Goal: Feedback & Contribution: Submit feedback/report problem

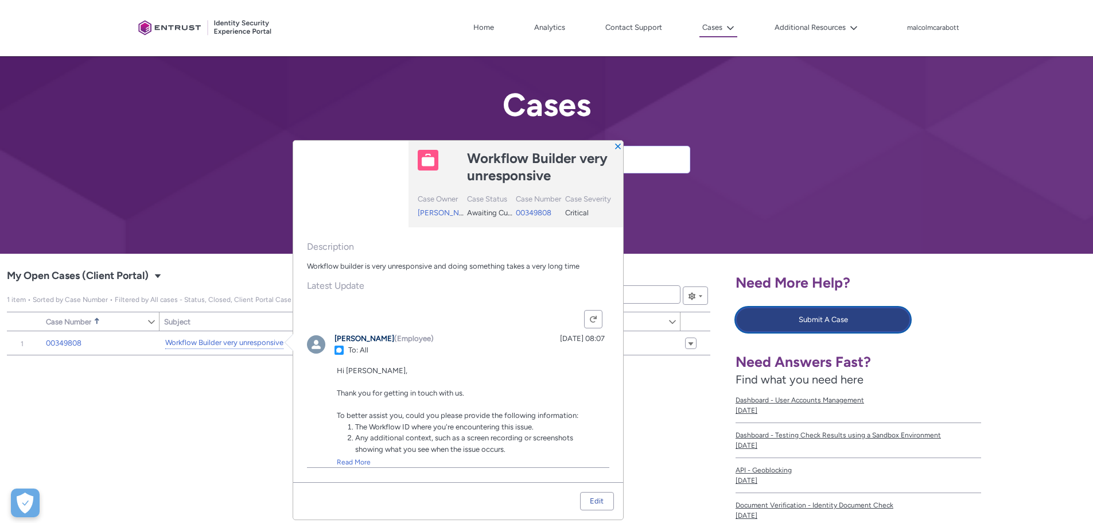
click at [803, 322] on button "Submit A Case" at bounding box center [823, 319] width 175 height 25
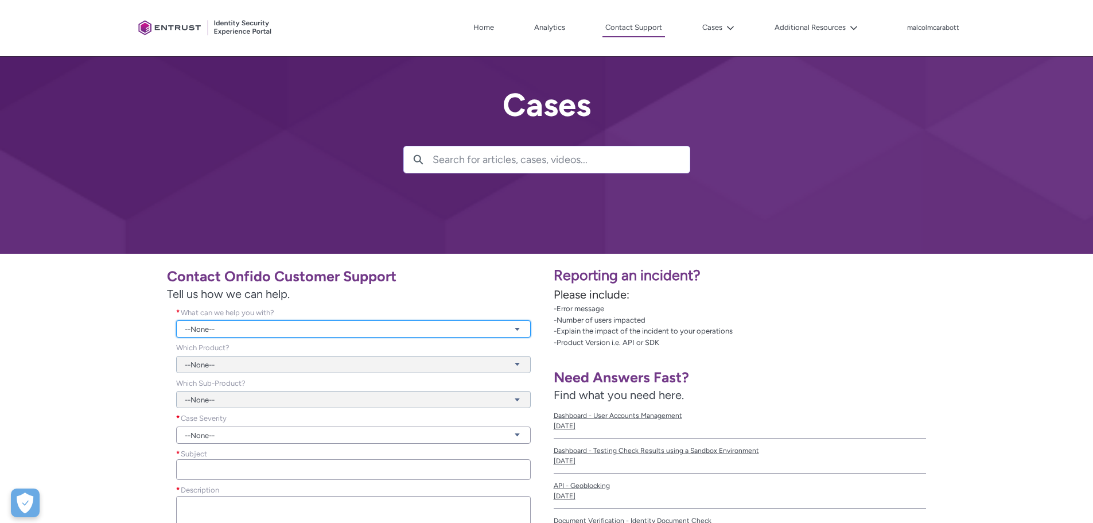
click at [277, 325] on link "--None--" at bounding box center [353, 328] width 355 height 17
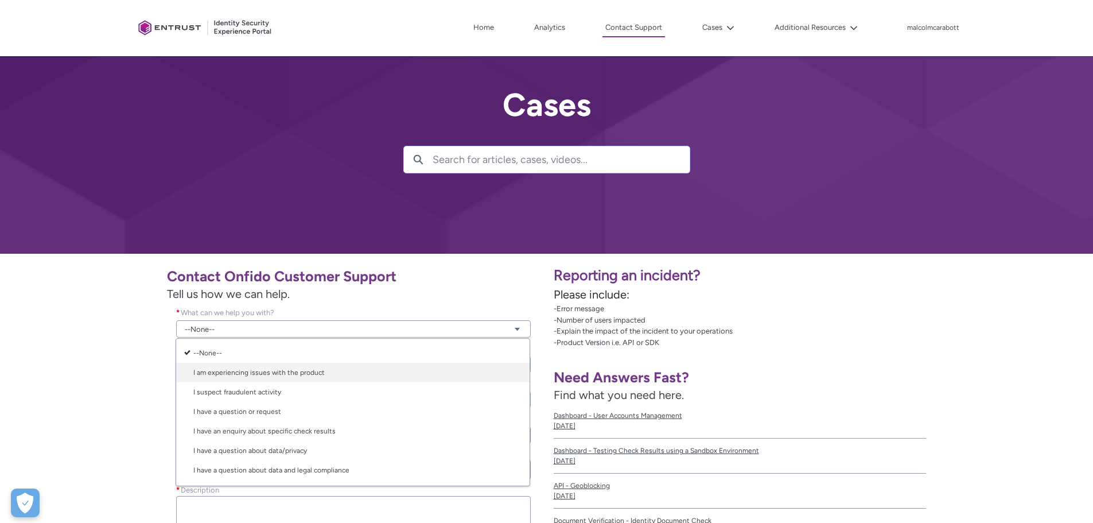
click at [265, 376] on link "I am experiencing issues with the product" at bounding box center [353, 373] width 354 height 20
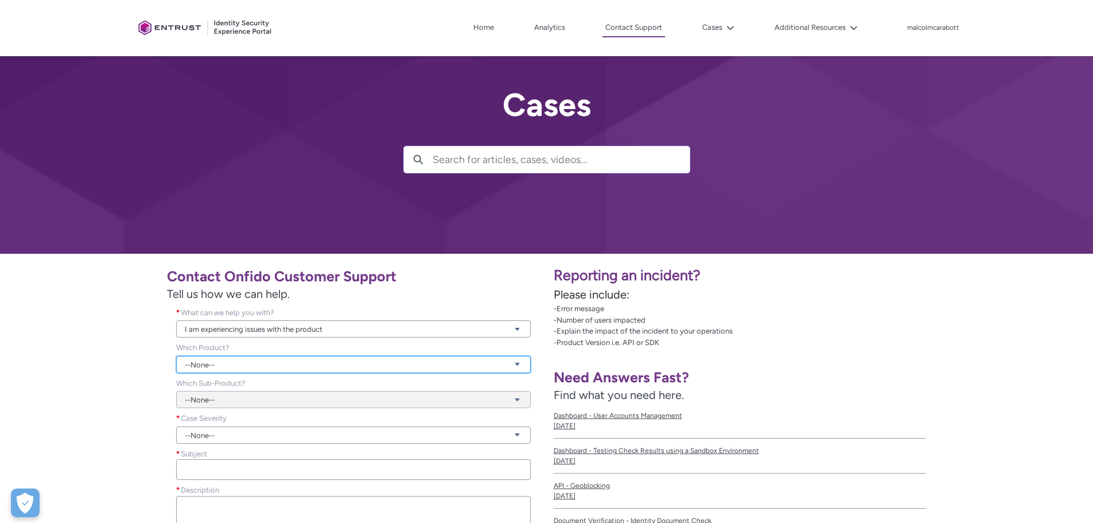
click at [270, 365] on link "--None--" at bounding box center [353, 364] width 355 height 17
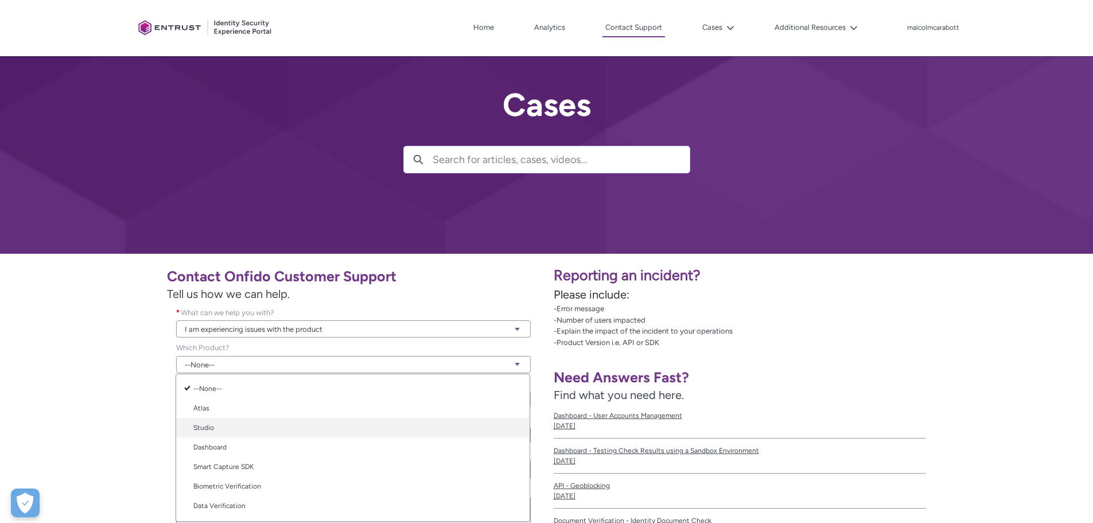
click at [267, 418] on link "Studio" at bounding box center [353, 428] width 354 height 20
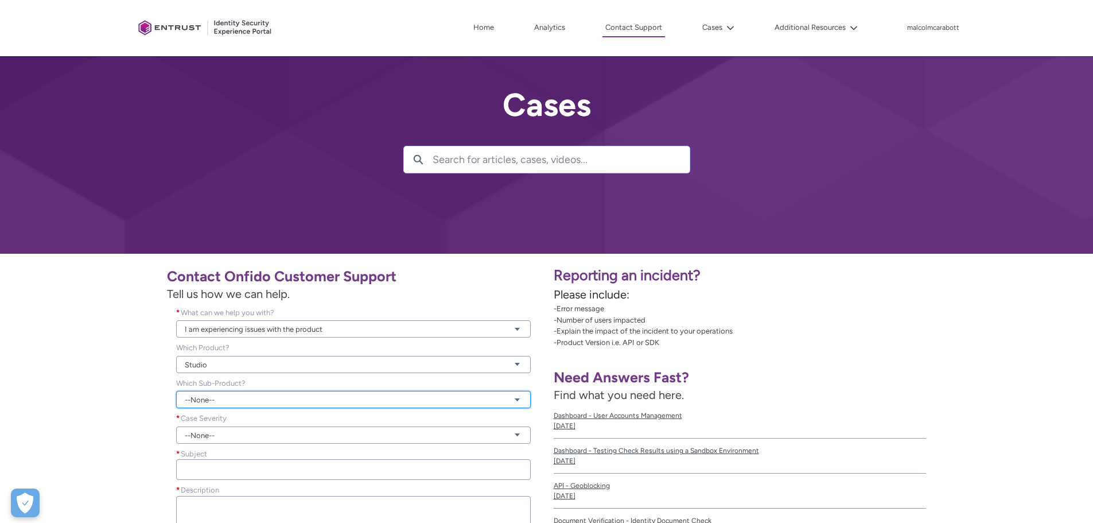
click at [247, 402] on link "--None--" at bounding box center [353, 399] width 355 height 17
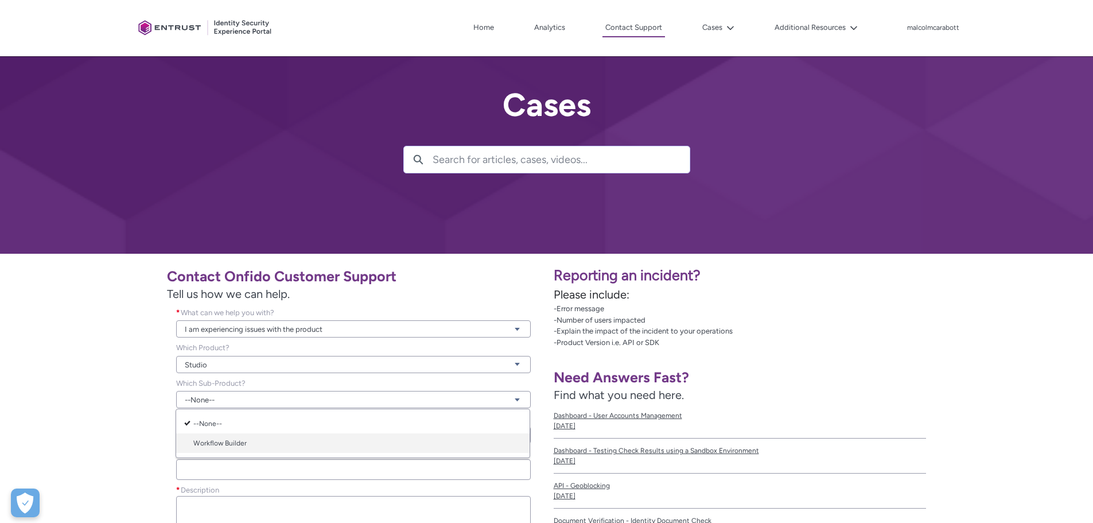
click at [244, 446] on link "Workflow Builder" at bounding box center [353, 443] width 354 height 20
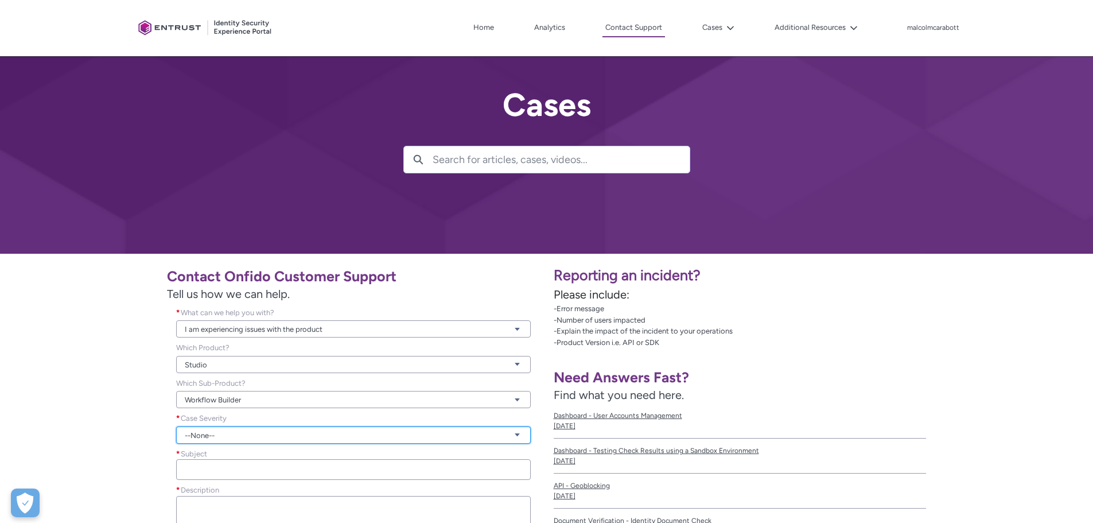
click at [246, 436] on link "--None--" at bounding box center [353, 434] width 355 height 17
click at [94, 391] on div "Contact Onfido Customer Support Tell us how we can help. What can we help you w…" at bounding box center [273, 430] width 533 height 338
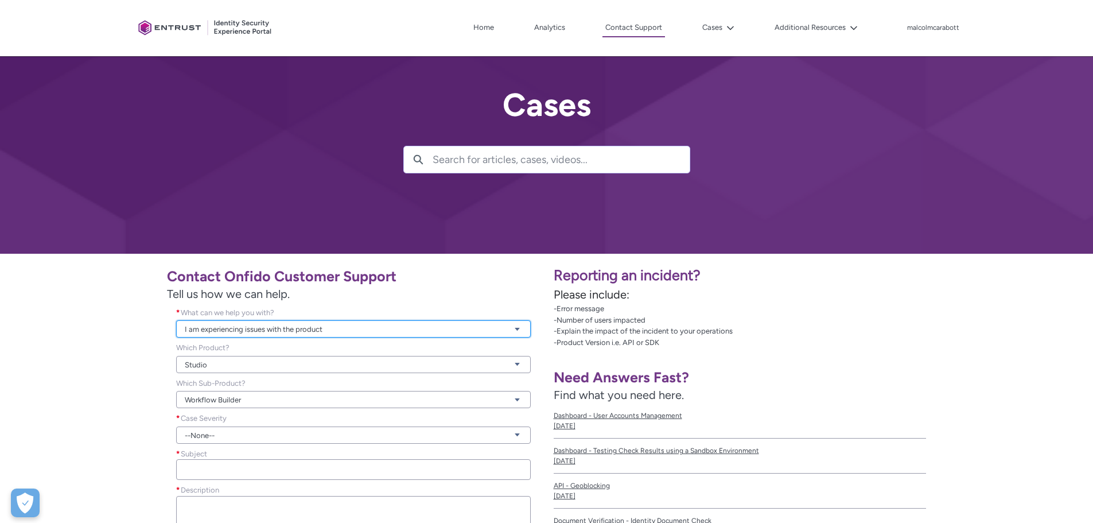
click at [211, 321] on link "I am experiencing issues with the product" at bounding box center [353, 328] width 355 height 17
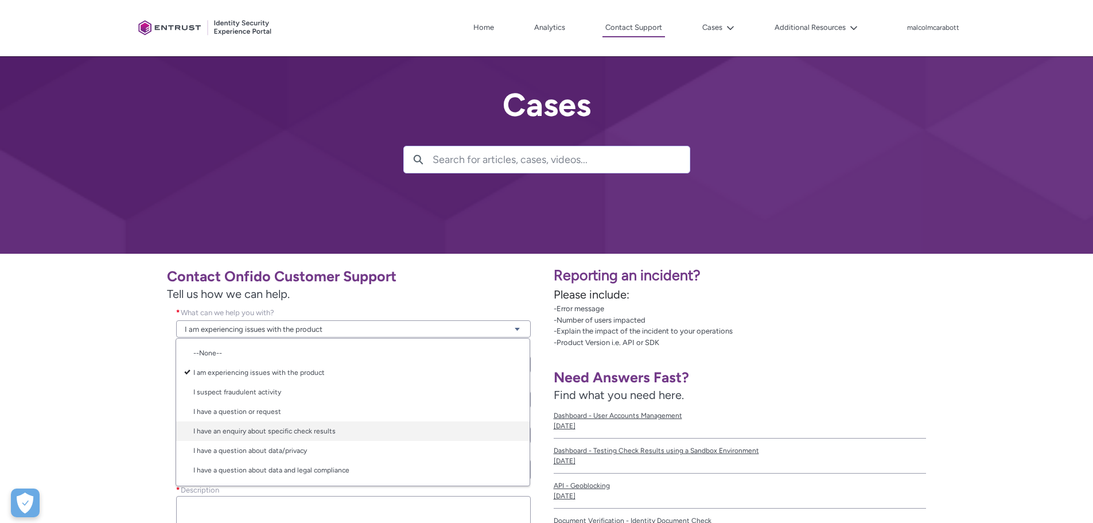
click at [218, 430] on link "I have an enquiry about specific check results" at bounding box center [353, 431] width 354 height 20
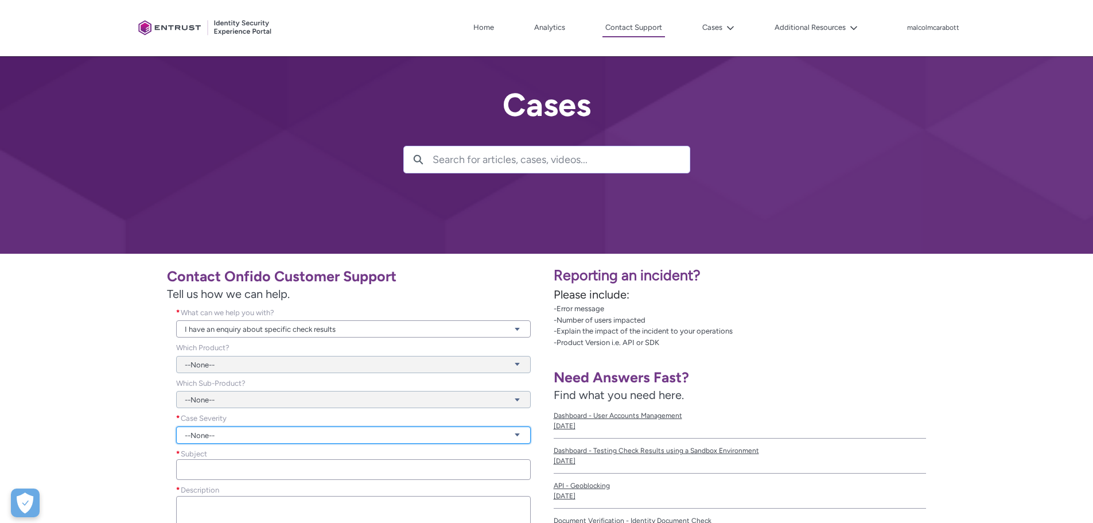
click at [185, 434] on link "--None--" at bounding box center [353, 434] width 355 height 17
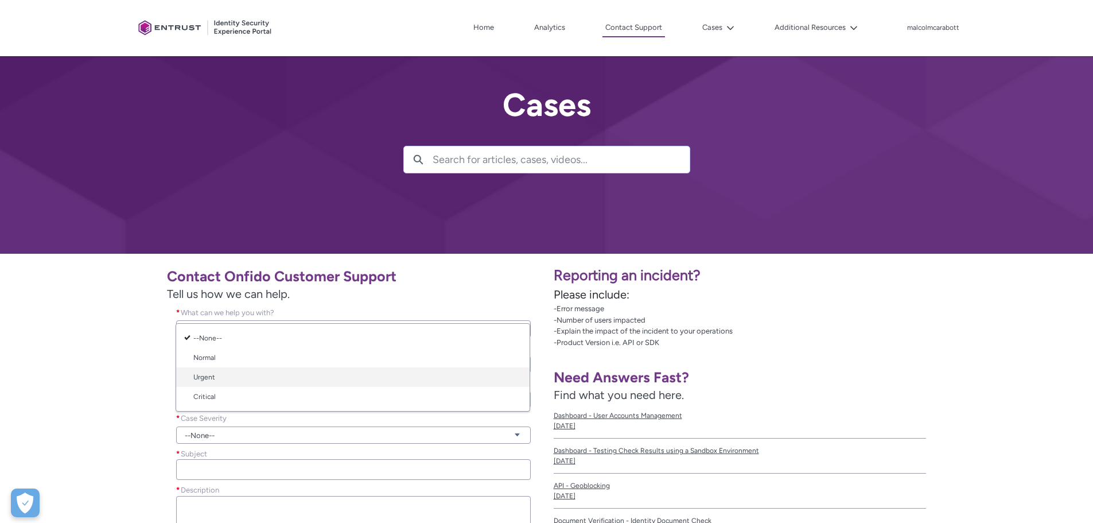
click at [194, 379] on link "Urgent" at bounding box center [353, 377] width 354 height 20
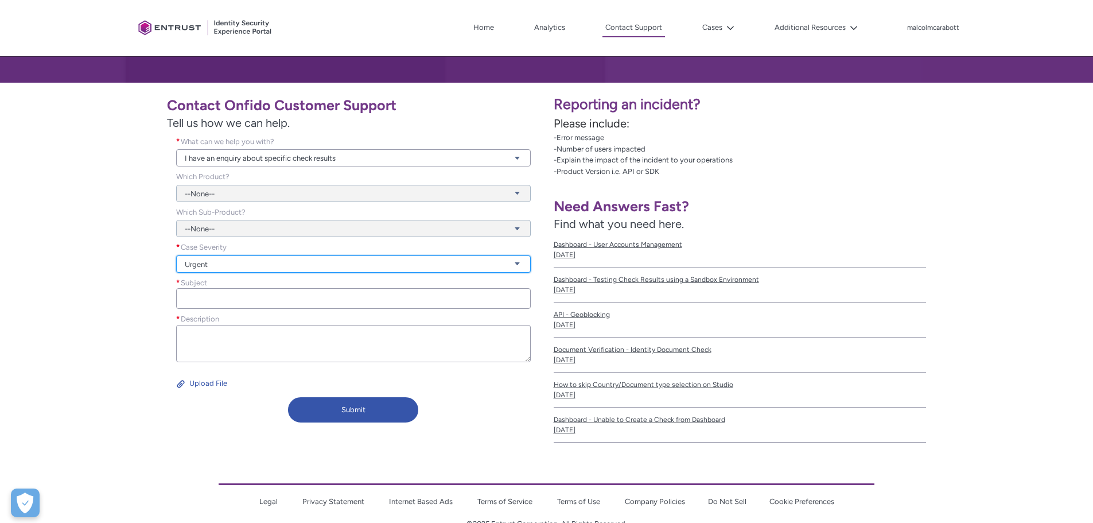
scroll to position [172, 0]
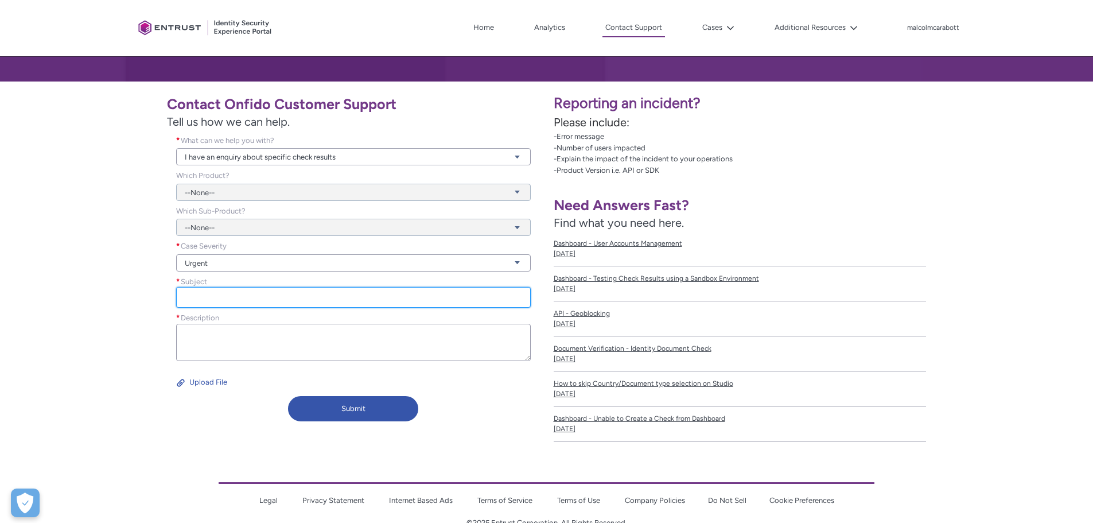
click at [199, 290] on input "Subject *" at bounding box center [353, 297] width 355 height 21
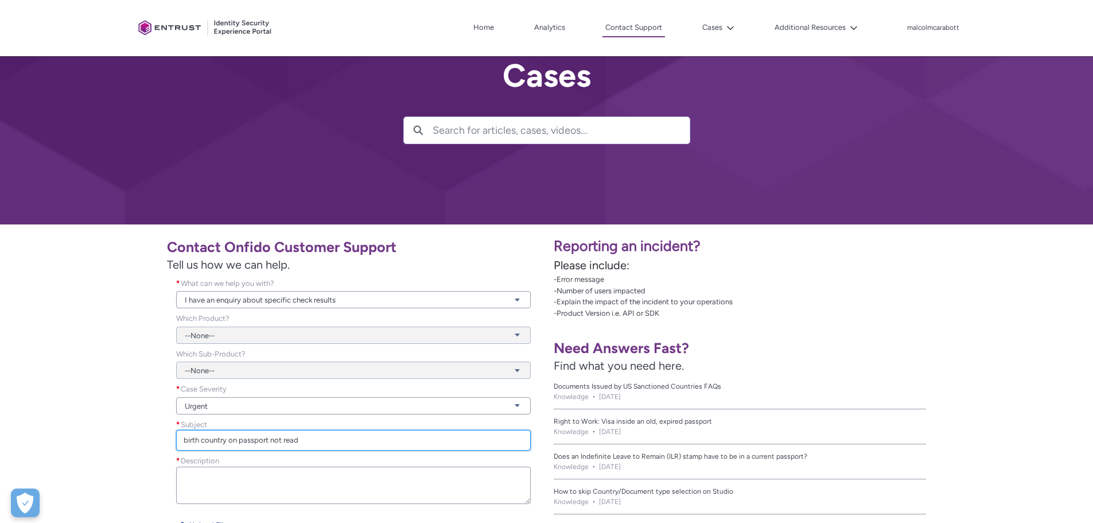
scroll to position [57, 0]
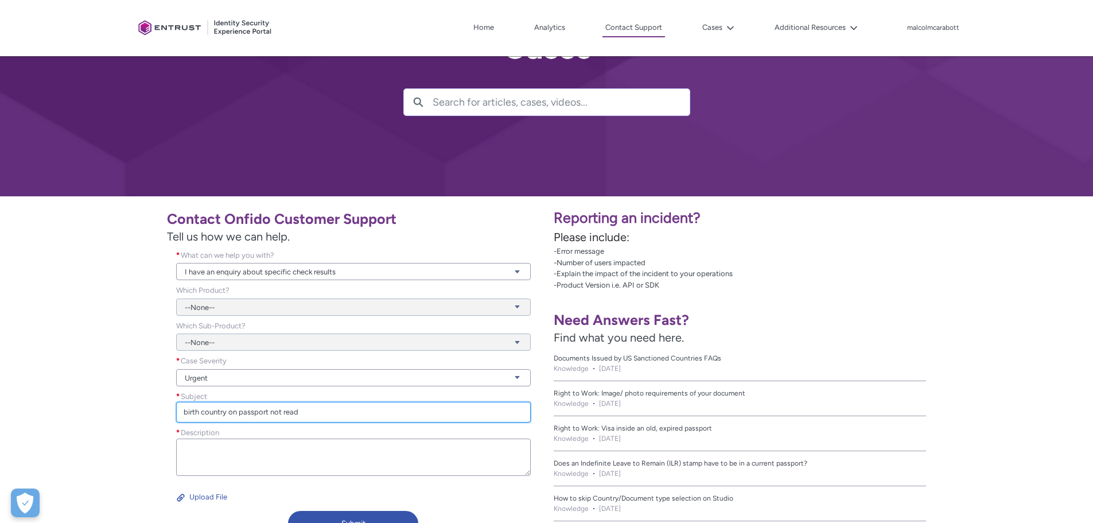
type input "birth country on passport not read"
click at [211, 428] on span "Description" at bounding box center [200, 432] width 38 height 9
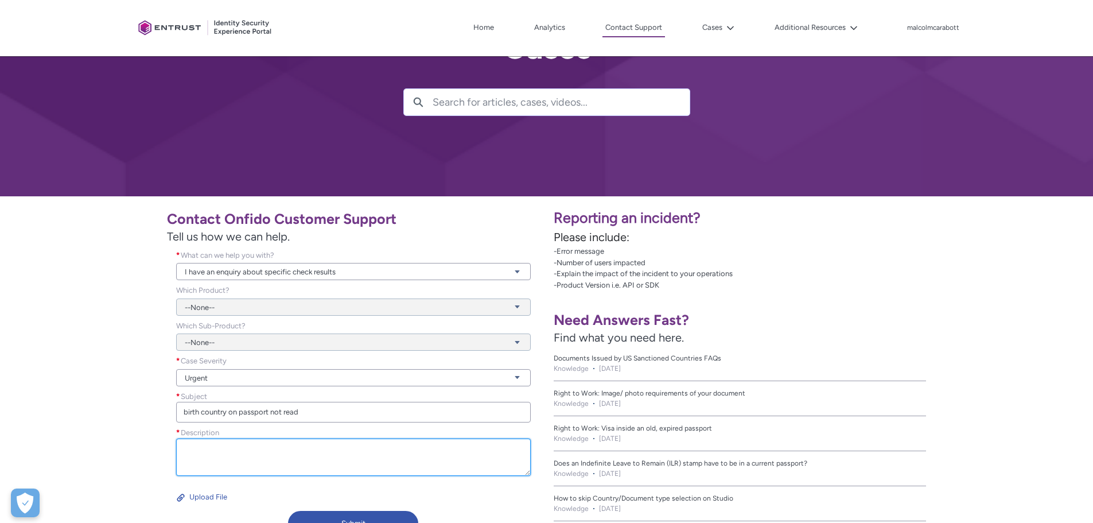
click at [211, 438] on textarea "Description *" at bounding box center [353, 456] width 355 height 37
paste textarea "d82db5f1-e257-42b8-87ef-2f25a7b64670"
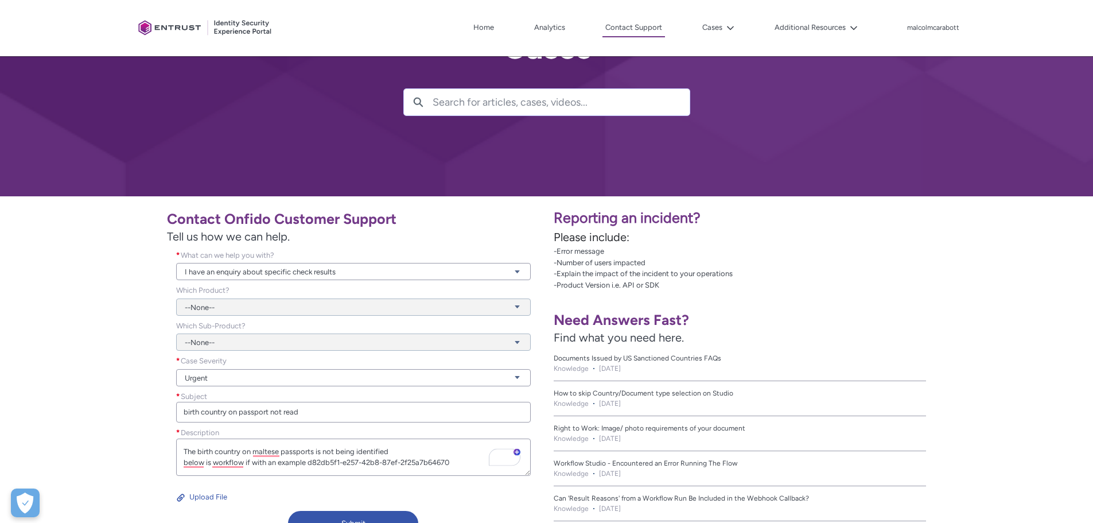
type textarea "The birth country on maltese passports is not being identified below is workflo…"
